Goal: Task Accomplishment & Management: Use online tool/utility

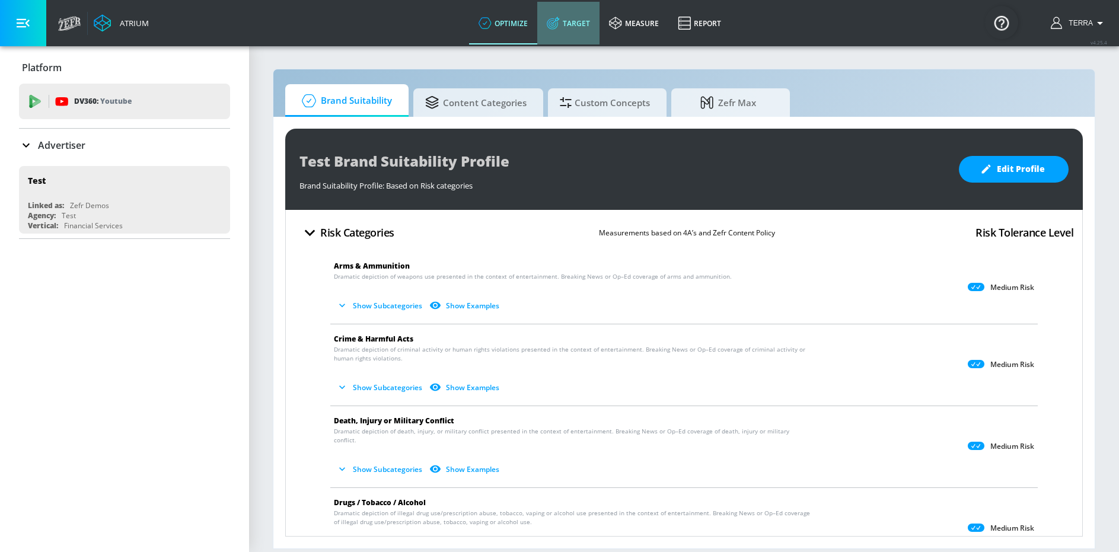
click at [571, 20] on link "Target" at bounding box center [568, 23] width 62 height 43
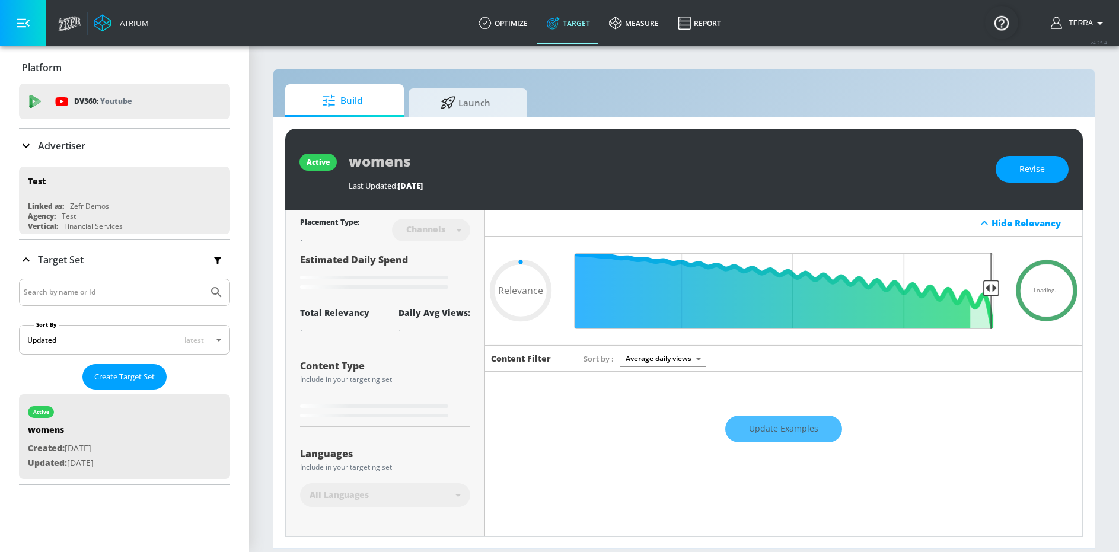
type input "0.05"
